Goal: Navigation & Orientation: Find specific page/section

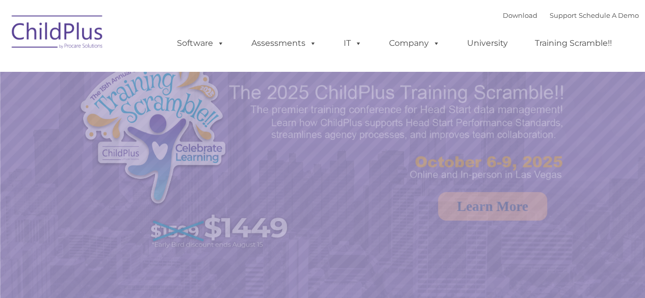
select select "MEDIUM"
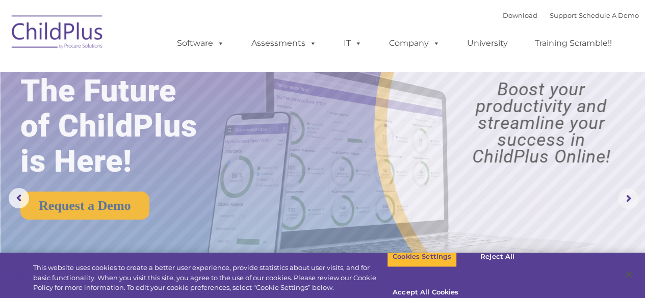
click at [628, 201] on rs-arrow at bounding box center [628, 199] width 20 height 20
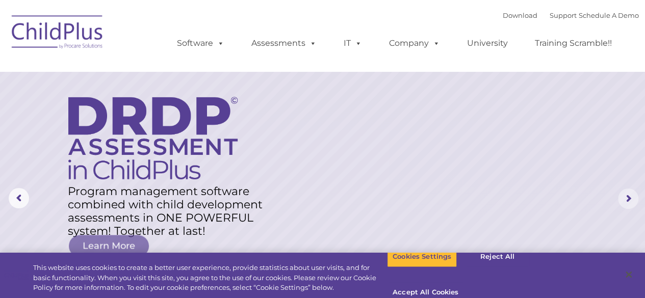
click at [628, 201] on rs-arrow at bounding box center [628, 199] width 20 height 20
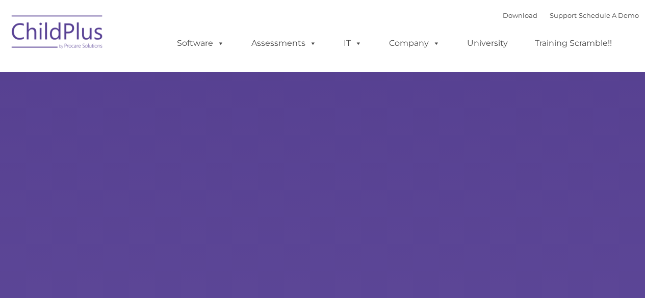
type input ""
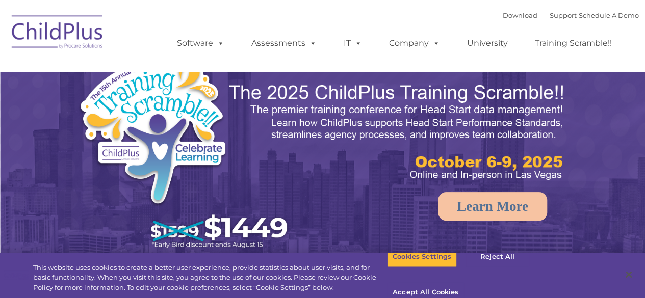
select select "MEDIUM"
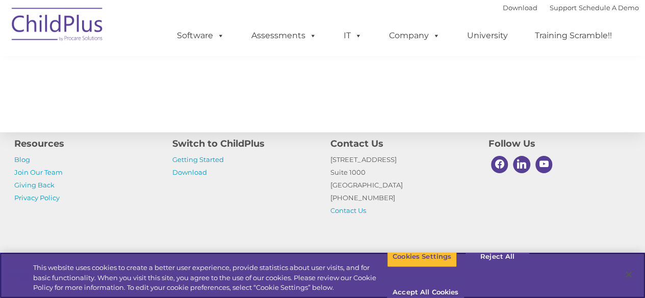
scroll to position [1172, 0]
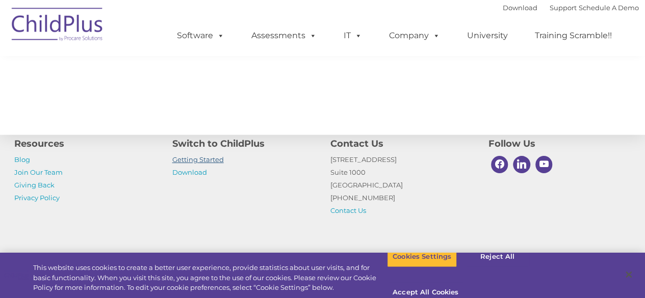
click at [189, 157] on link "Getting Started" at bounding box center [197, 159] width 51 height 8
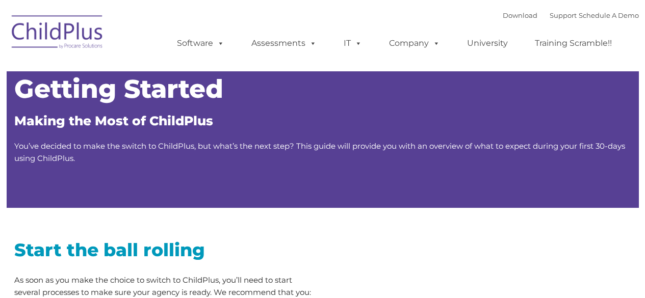
type input ""
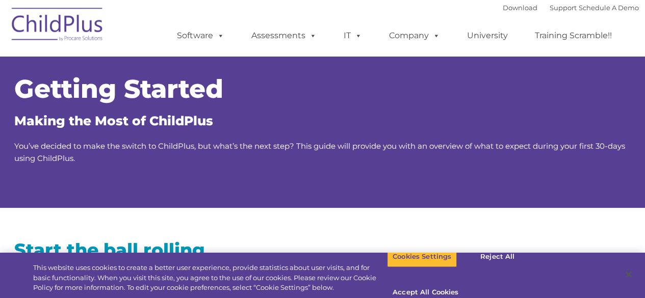
click at [74, 30] on img at bounding box center [58, 26] width 102 height 51
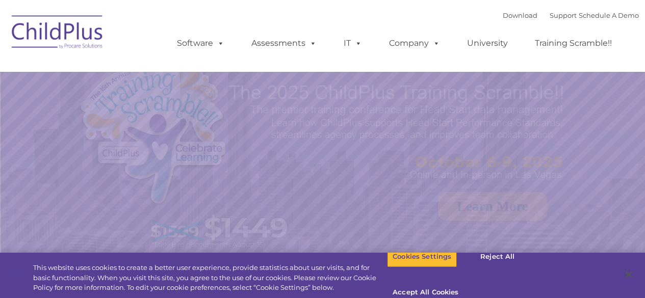
select select "MEDIUM"
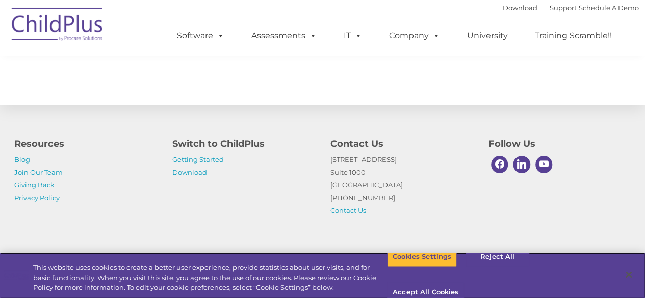
scroll to position [1202, 0]
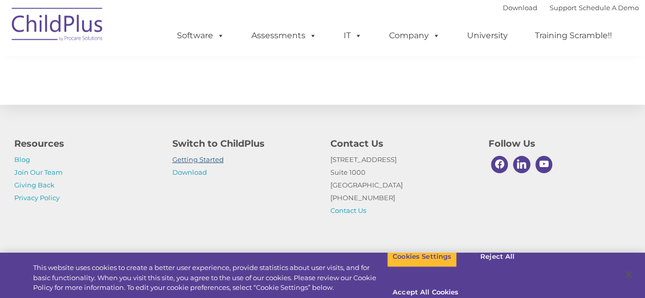
click at [201, 160] on link "Getting Started" at bounding box center [197, 159] width 51 height 8
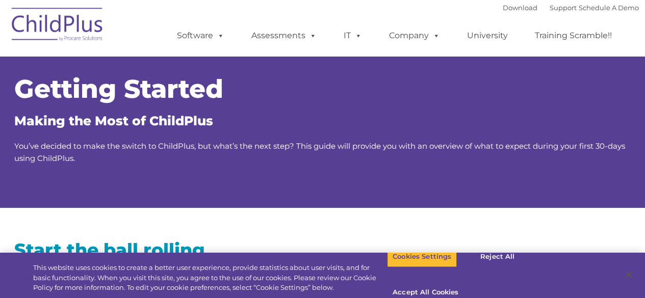
drag, startPoint x: 621, startPoint y: 1, endPoint x: 365, endPoint y: 23, distance: 256.9
click at [365, 23] on ul "Software ChildPlus: The original and most widely-used Head Start data managemen…" at bounding box center [397, 35] width 482 height 41
click at [464, 282] on button "Accept All Cookies" at bounding box center [425, 292] width 77 height 21
